Goal: Transaction & Acquisition: Purchase product/service

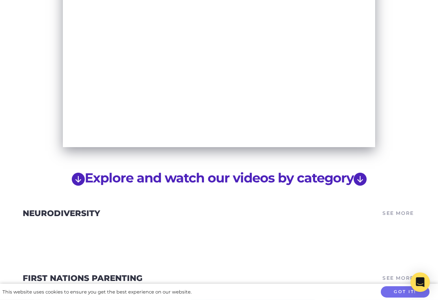
scroll to position [547, 0]
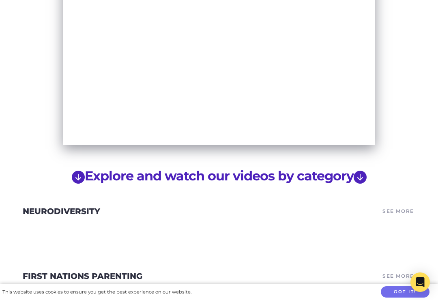
click at [395, 205] on link "See More" at bounding box center [398, 210] width 34 height 11
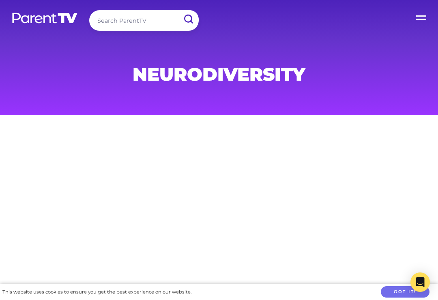
click at [414, 18] on label "Open Menu" at bounding box center [421, 16] width 32 height 32
click at [0, 0] on input "Open Menu" at bounding box center [0, 0] width 0 height 0
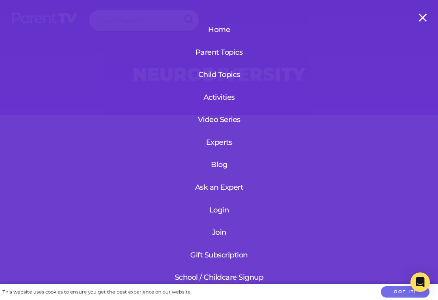
scroll to position [13, 0]
click at [231, 254] on link "Gift Subscription" at bounding box center [219, 255] width 97 height 21
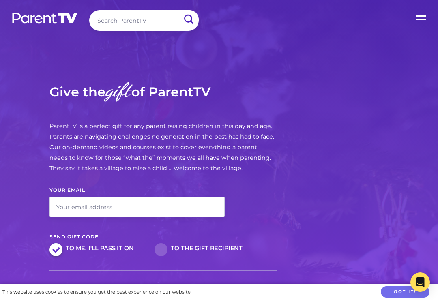
click at [152, 20] on input "search" at bounding box center [143, 20] width 109 height 21
type input "Seen"
click at [188, 19] on input "submit" at bounding box center [188, 19] width 21 height 18
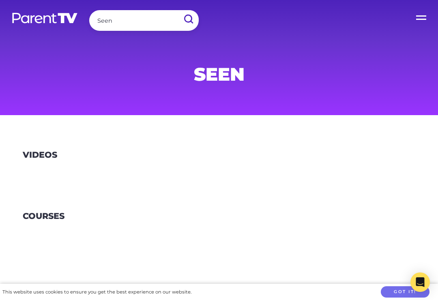
click at [403, 125] on main "Videos Courses" at bounding box center [219, 205] width 438 height 180
click at [43, 153] on h3 "Videos" at bounding box center [40, 155] width 34 height 10
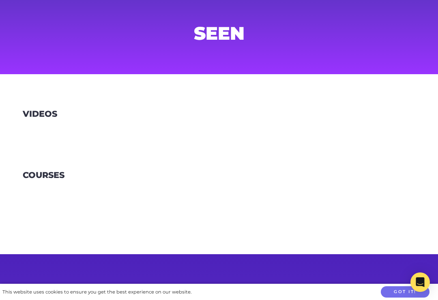
scroll to position [42, 0]
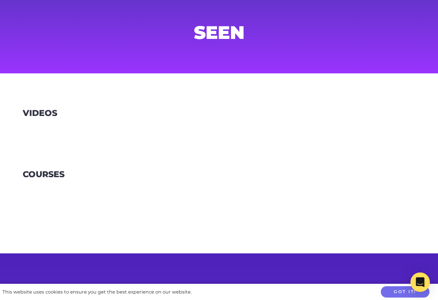
click at [397, 298] on button "Got it!" at bounding box center [405, 292] width 49 height 12
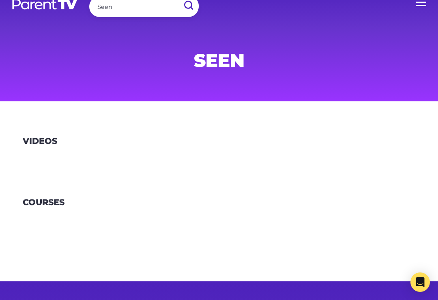
scroll to position [0, 0]
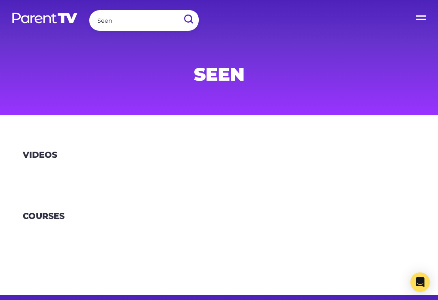
click at [41, 154] on h3 "Videos" at bounding box center [40, 155] width 34 height 10
click at [44, 154] on h3 "Videos" at bounding box center [40, 155] width 34 height 10
click at [417, 15] on label "Open Menu" at bounding box center [421, 16] width 32 height 32
click at [0, 0] on input "Open Menu" at bounding box center [0, 0] width 0 height 0
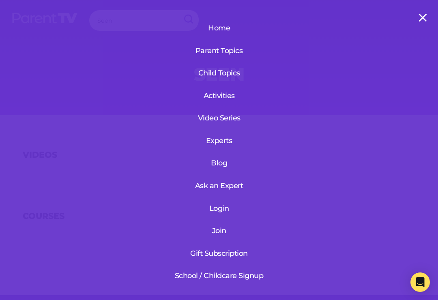
scroll to position [13, 0]
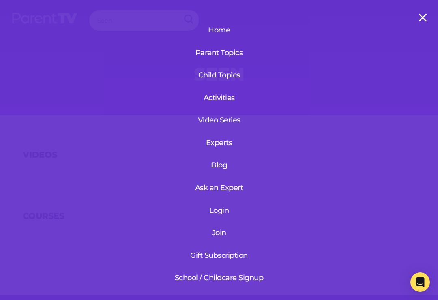
click at [230, 118] on link "Video Series" at bounding box center [219, 119] width 56 height 21
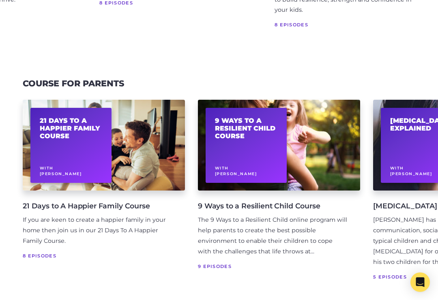
click at [74, 120] on h2 "21 Days to A Happier Family Course" at bounding box center [71, 129] width 63 height 24
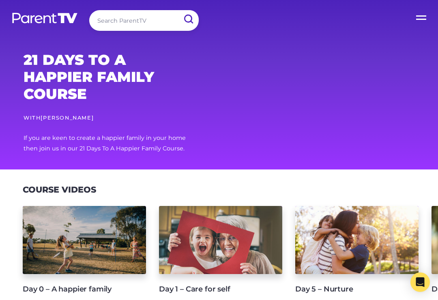
click at [417, 17] on label "Open Menu" at bounding box center [421, 16] width 32 height 32
click at [0, 0] on input "Open Menu" at bounding box center [0, 0] width 0 height 0
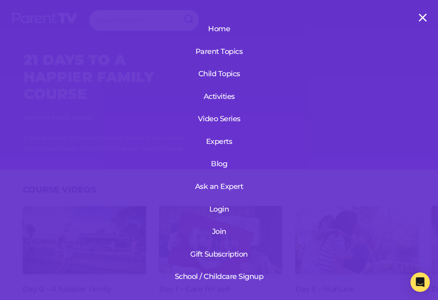
scroll to position [13, 0]
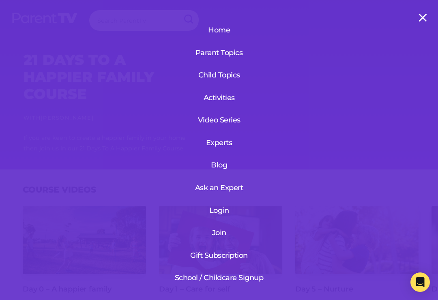
click at [219, 229] on link "Join" at bounding box center [219, 232] width 97 height 21
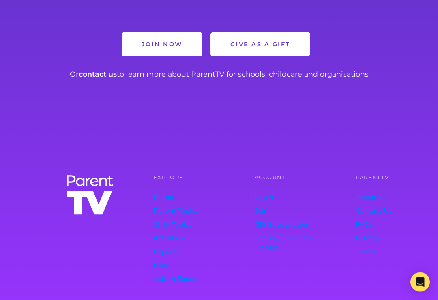
scroll to position [672, 0]
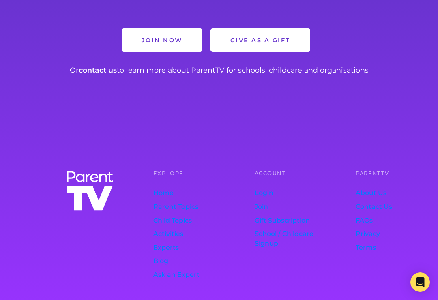
click at [161, 191] on link "Home" at bounding box center [184, 193] width 63 height 14
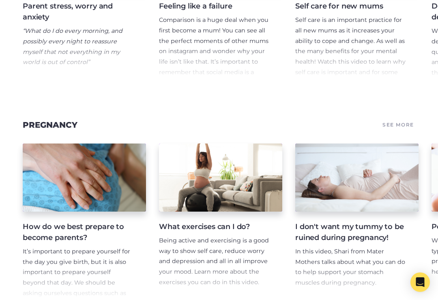
scroll to position [1650, 0]
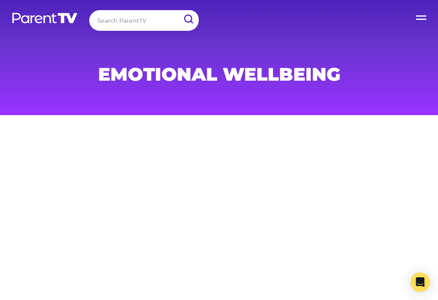
click at [415, 15] on label "Open Menu" at bounding box center [421, 16] width 32 height 32
click at [0, 0] on input "Open Menu" at bounding box center [0, 0] width 0 height 0
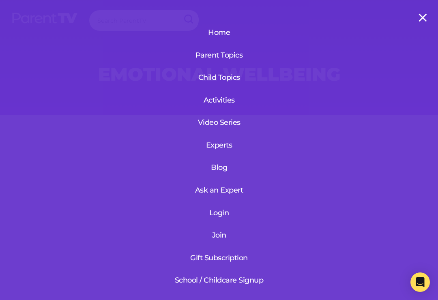
scroll to position [11, 0]
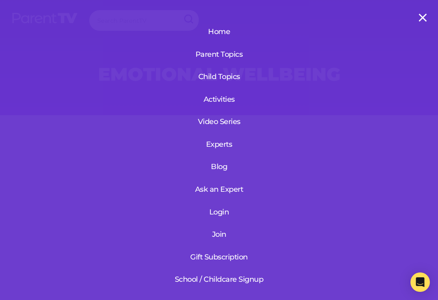
click at [218, 32] on link "Home" at bounding box center [219, 31] width 56 height 21
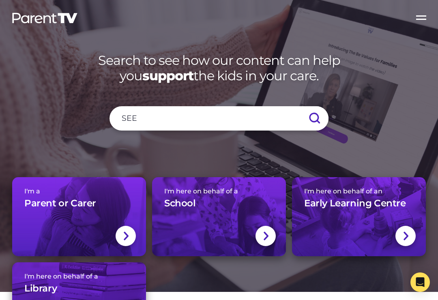
type input "SEEN"
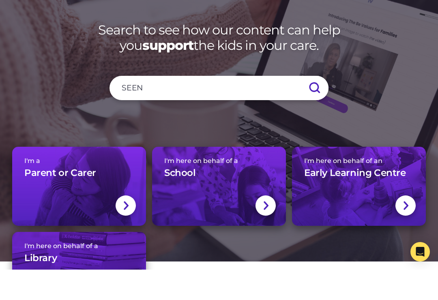
click at [312, 106] on input "submit" at bounding box center [314, 118] width 28 height 24
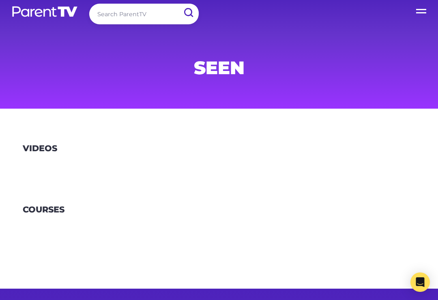
scroll to position [9, 0]
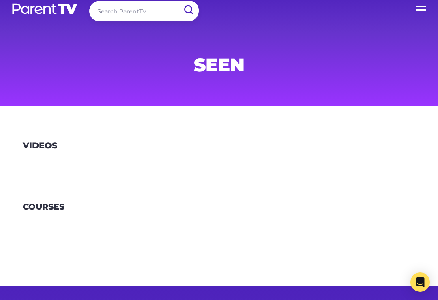
click at [226, 64] on h1 "SEEN" at bounding box center [219, 65] width 391 height 16
click at [39, 146] on h3 "Videos" at bounding box center [40, 146] width 34 height 10
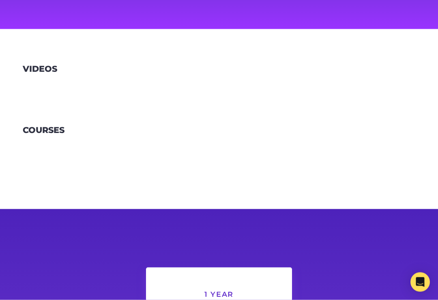
scroll to position [80, 0]
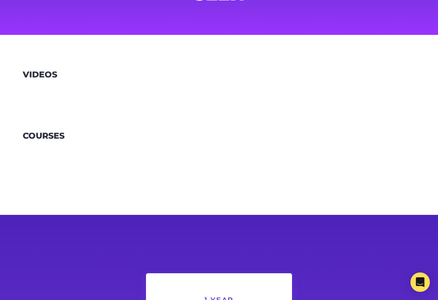
click at [39, 75] on h3 "Videos" at bounding box center [40, 75] width 34 height 10
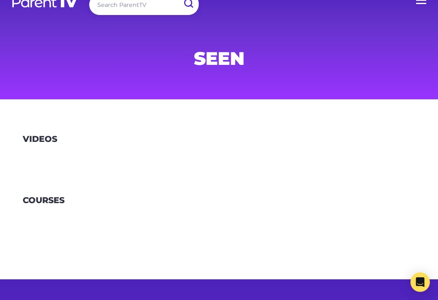
scroll to position [15, 0]
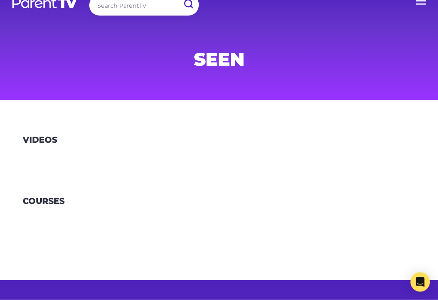
click at [35, 137] on h3 "Videos" at bounding box center [40, 140] width 34 height 10
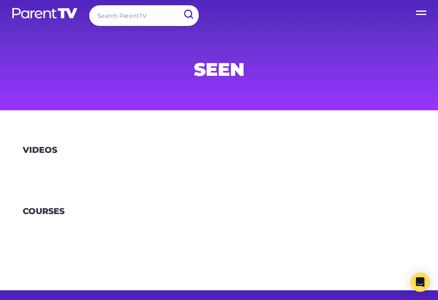
scroll to position [0, 0]
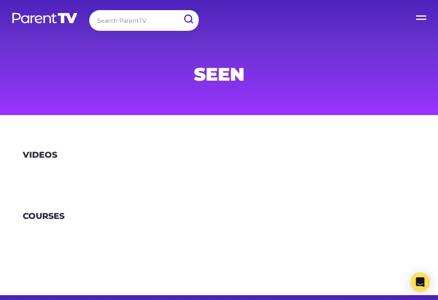
click at [419, 16] on label "Open Menu" at bounding box center [421, 16] width 32 height 32
click at [0, 0] on input "Open Menu" at bounding box center [0, 0] width 0 height 0
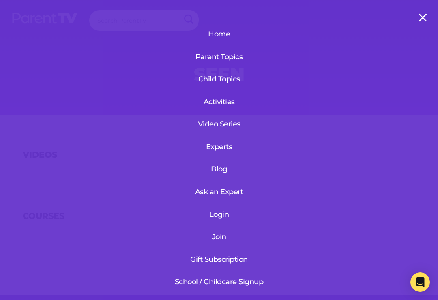
scroll to position [10, 0]
click at [422, 15] on label "Open Menu" at bounding box center [421, 16] width 32 height 32
click at [0, 0] on input "Open Menu" at bounding box center [0, 0] width 0 height 0
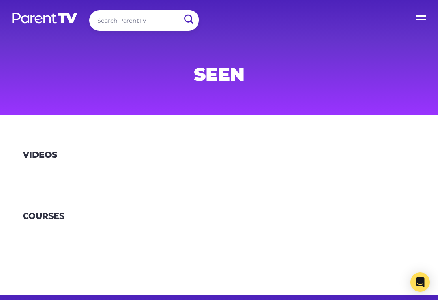
click at [417, 17] on label "Open Menu" at bounding box center [421, 16] width 32 height 32
click at [0, 0] on input "Open Menu" at bounding box center [0, 0] width 0 height 0
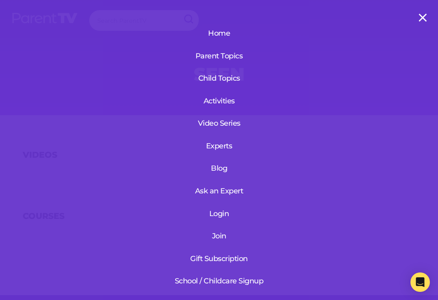
click at [223, 34] on link "Home" at bounding box center [219, 33] width 56 height 21
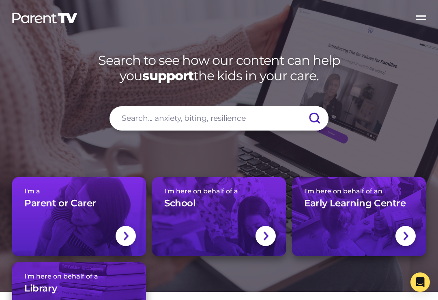
click at [350, 202] on div "I'm here on behalf of an Early Learning Centre" at bounding box center [358, 201] width 109 height 28
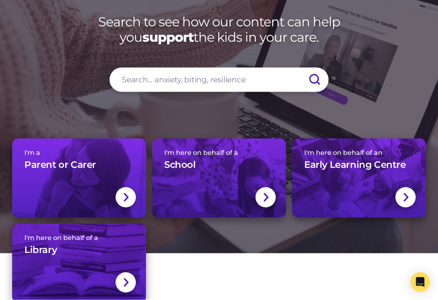
scroll to position [42, 0]
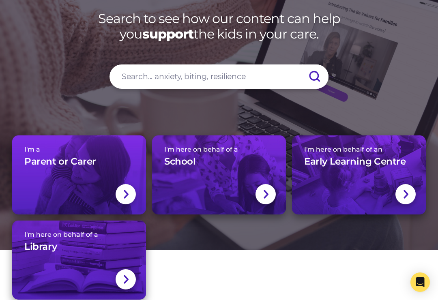
click at [342, 163] on h3 "Early Learning Centre" at bounding box center [355, 162] width 102 height 12
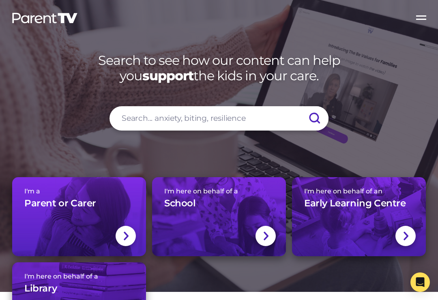
scroll to position [54, 0]
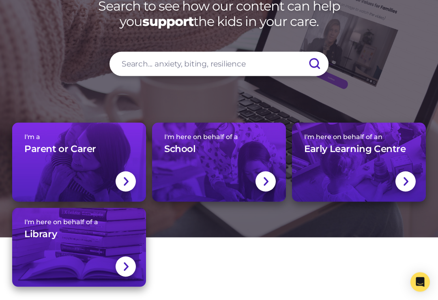
click at [77, 154] on h3 "Parent or Carer" at bounding box center [60, 149] width 72 height 12
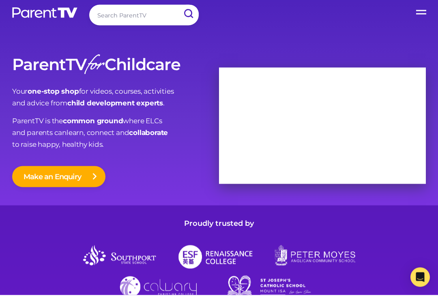
scroll to position [6, 0]
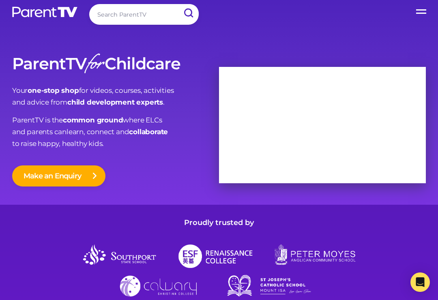
click at [94, 173] on icon at bounding box center [94, 176] width 4 height 8
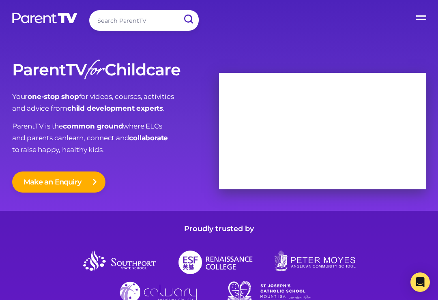
click at [334, 25] on div "ParentTV for Childcare Your one-stop shop for videos, courses, activities and a…" at bounding box center [219, 111] width 438 height 199
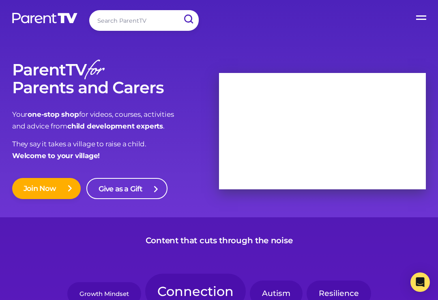
click at [153, 186] on link "Give as a Gift" at bounding box center [126, 188] width 81 height 21
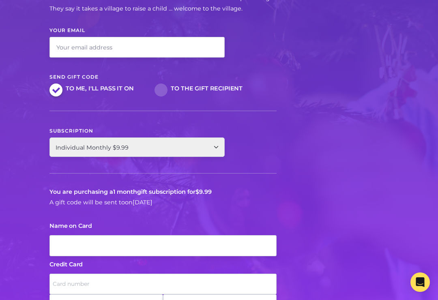
scroll to position [162, 0]
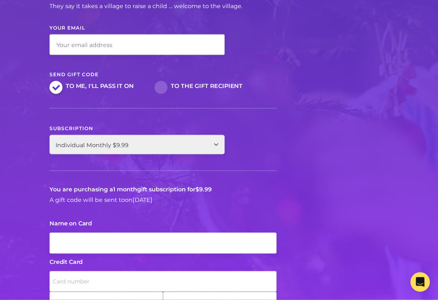
click at [216, 141] on select "Individual Monthly $9.99 Individual Annual $99.99" at bounding box center [136, 144] width 175 height 19
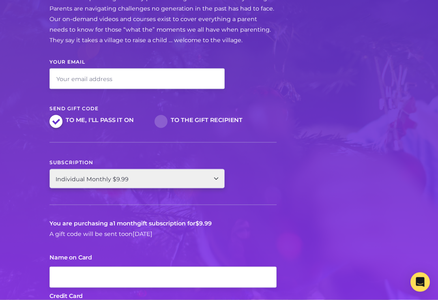
scroll to position [128, 0]
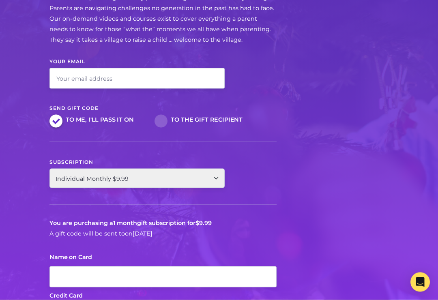
click at [196, 79] on input "Your Email" at bounding box center [136, 78] width 175 height 21
click at [58, 76] on input "Susiethatcher" at bounding box center [136, 78] width 175 height 21
type input "S"
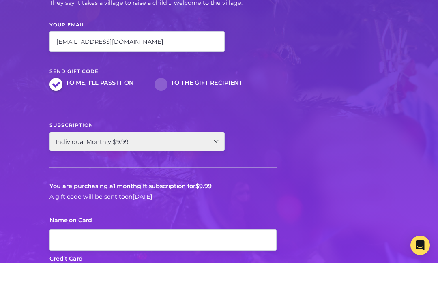
type input "[EMAIL_ADDRESS][DOMAIN_NAME]"
click at [212, 169] on select "Individual Monthly $9.99 Individual Annual $99.99" at bounding box center [136, 178] width 175 height 19
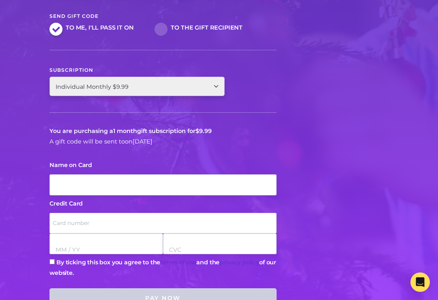
scroll to position [221, 0]
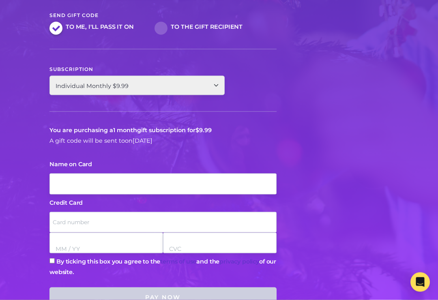
click at [254, 181] on input "Name on Card" at bounding box center [162, 183] width 227 height 21
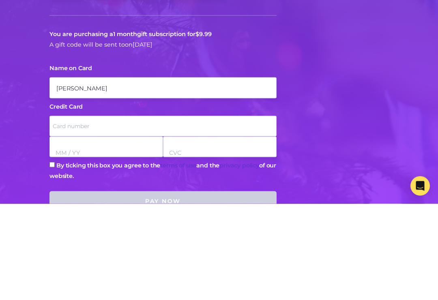
type input "[PERSON_NAME]"
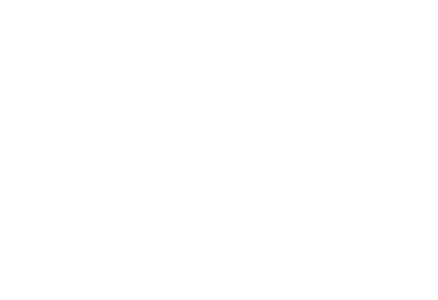
scroll to position [0, 0]
